Goal: Transaction & Acquisition: Purchase product/service

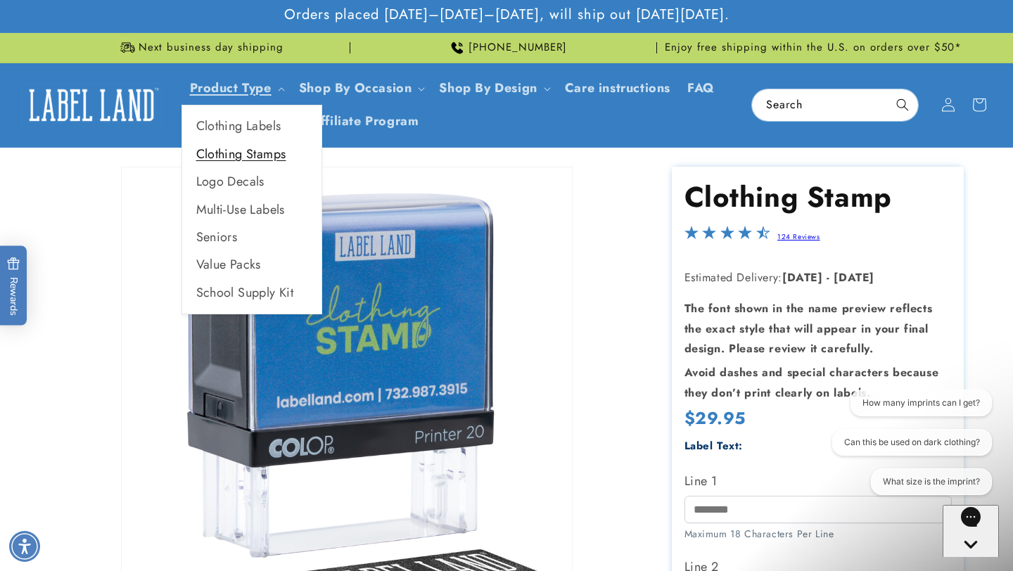
click at [277, 153] on link "Clothing Stamps" at bounding box center [251, 154] width 139 height 27
